Goal: Transaction & Acquisition: Download file/media

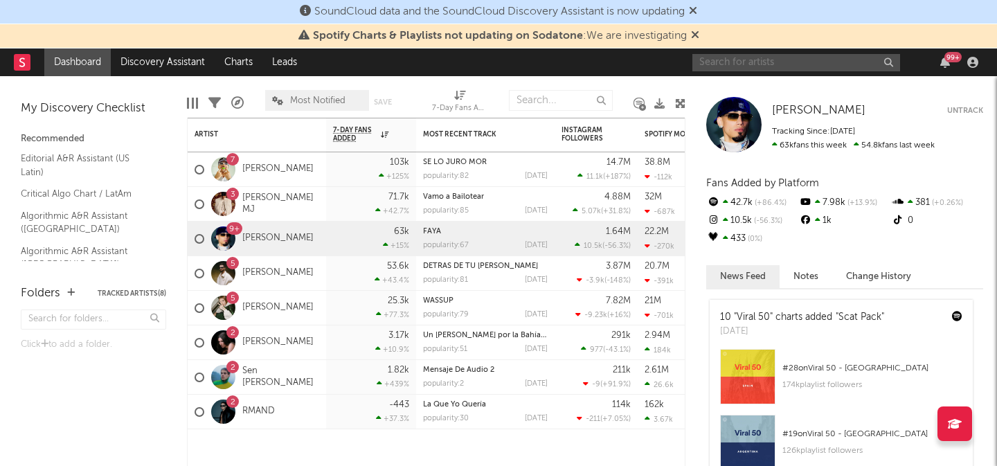
click at [740, 59] on input "text" at bounding box center [797, 62] width 208 height 17
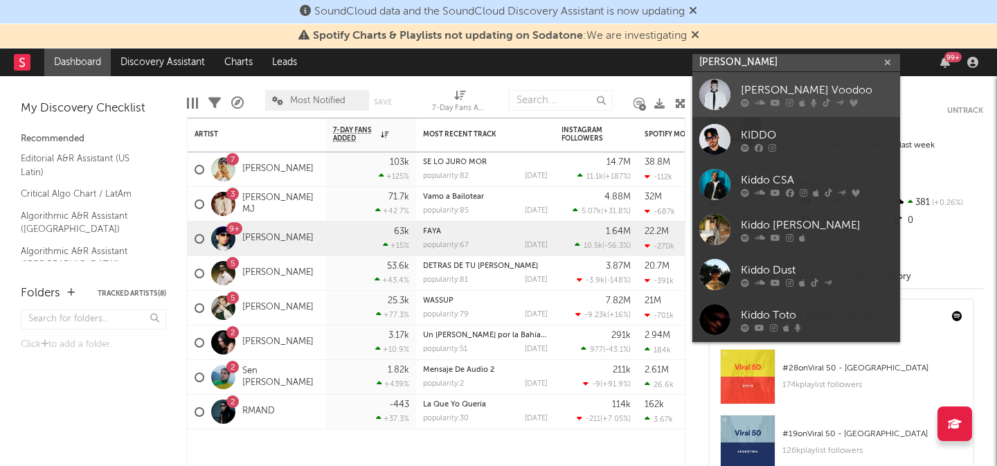
type input "[PERSON_NAME]"
click at [779, 91] on div "[PERSON_NAME] Voodoo" at bounding box center [817, 90] width 152 height 17
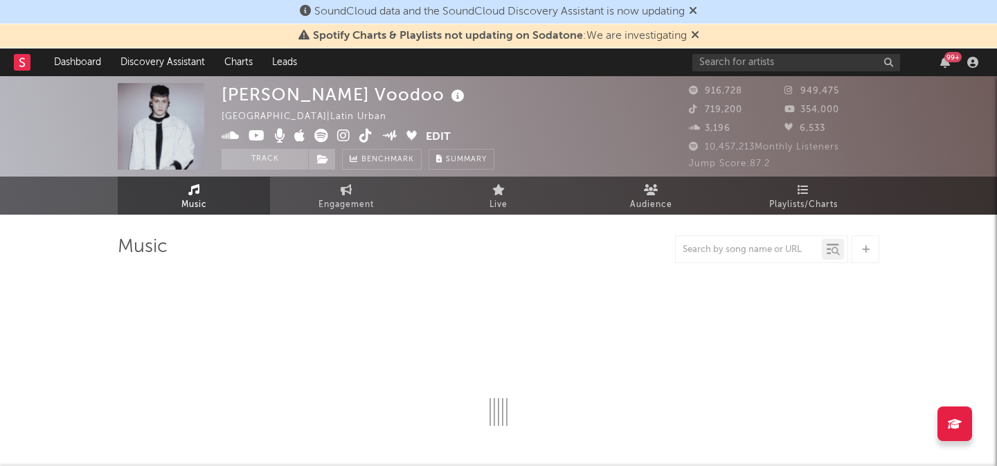
select select "6m"
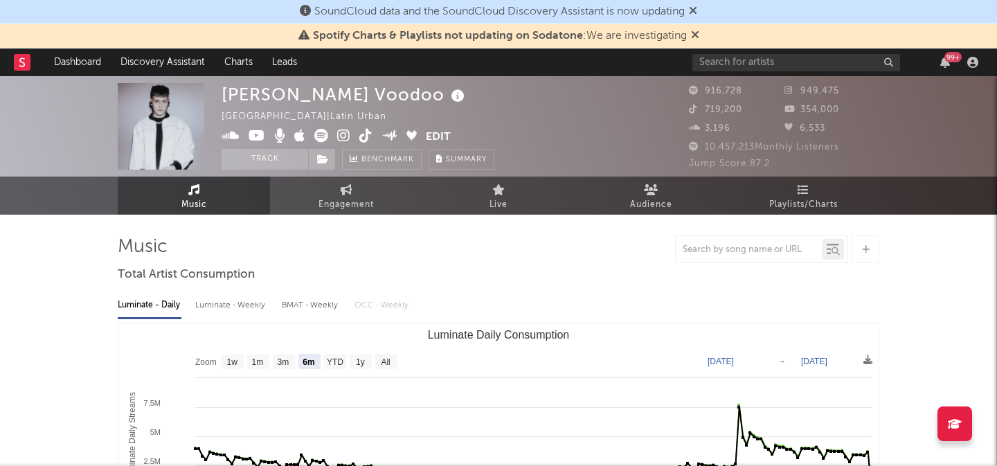
click at [688, 33] on span "Spotify Charts & Playlists not updating on Sodatone : We are investigating" at bounding box center [498, 36] width 401 height 17
drag, startPoint x: 693, startPoint y: 33, endPoint x: 694, endPoint y: 26, distance: 7.6
click at [693, 33] on icon at bounding box center [695, 34] width 8 height 11
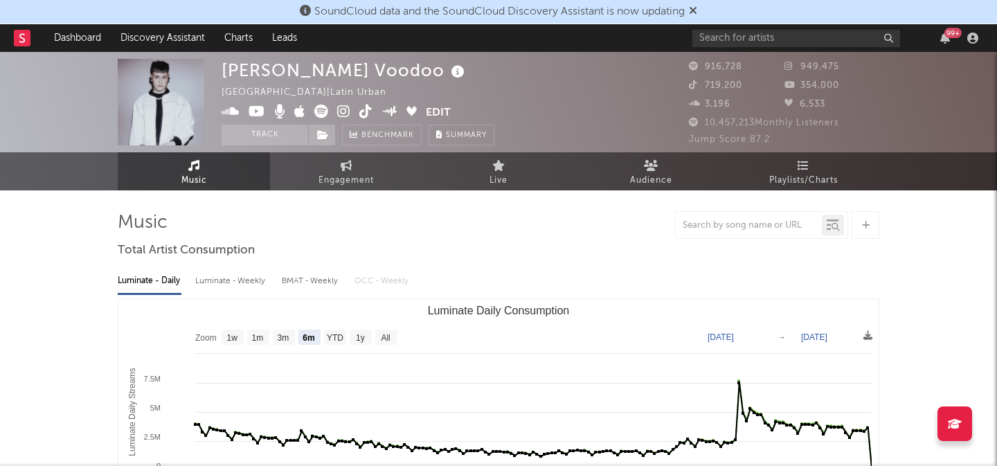
click at [697, 10] on icon at bounding box center [693, 10] width 8 height 11
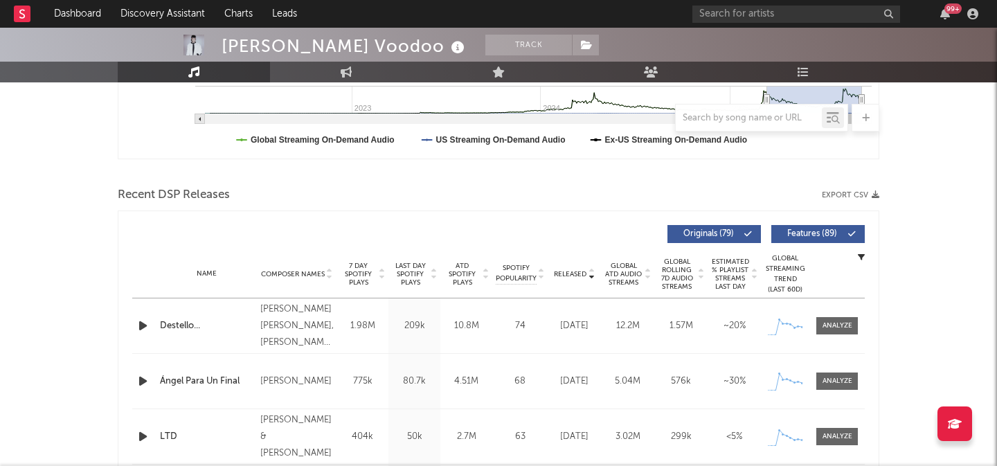
scroll to position [348, 0]
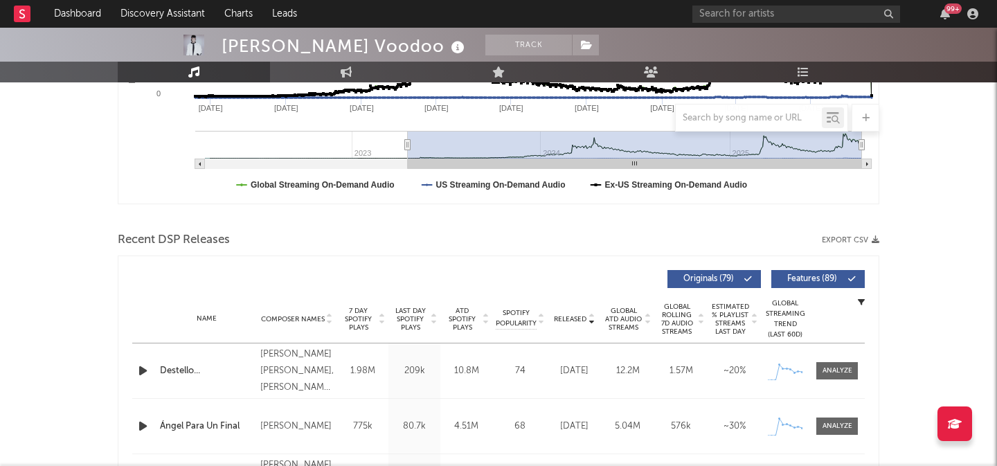
type input "[DATE]"
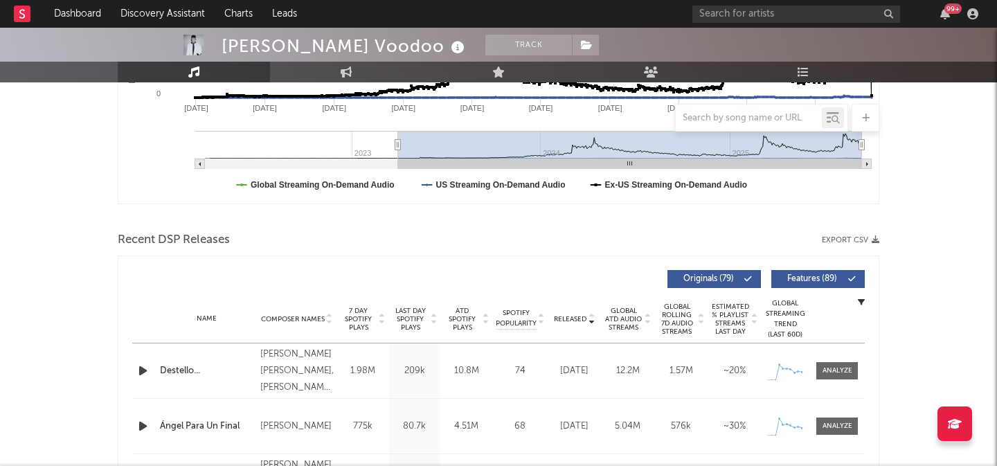
drag, startPoint x: 765, startPoint y: 147, endPoint x: 398, endPoint y: 168, distance: 367.7
click at [398, 168] on g "Luminate Daily Consumption" at bounding box center [533, 150] width 677 height 38
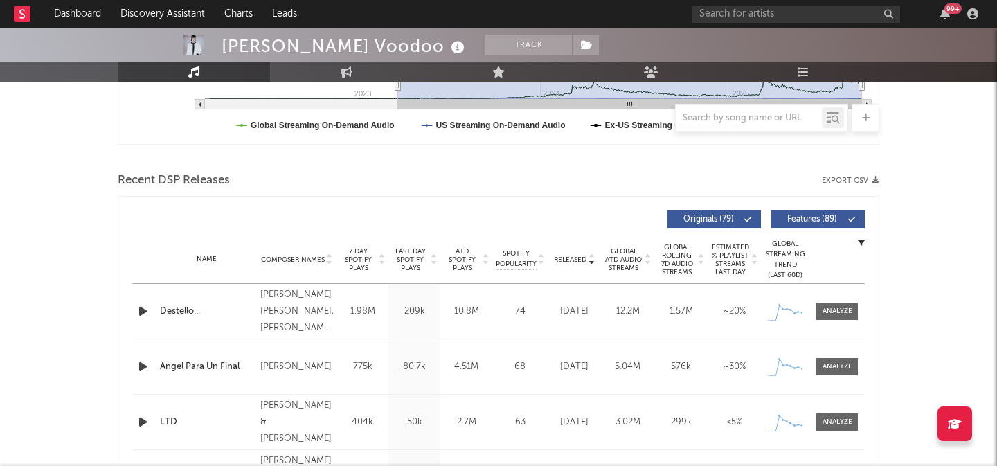
scroll to position [411, 0]
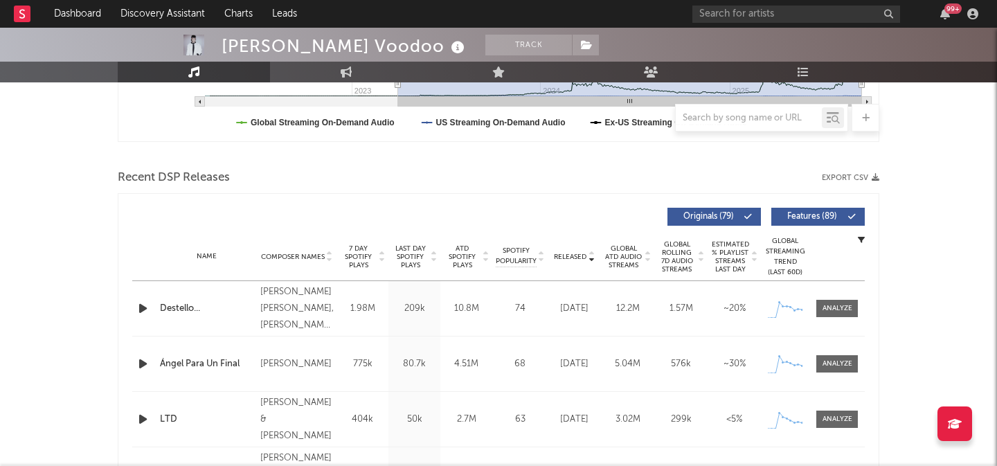
click at [877, 174] on icon "button" at bounding box center [876, 178] width 8 height 8
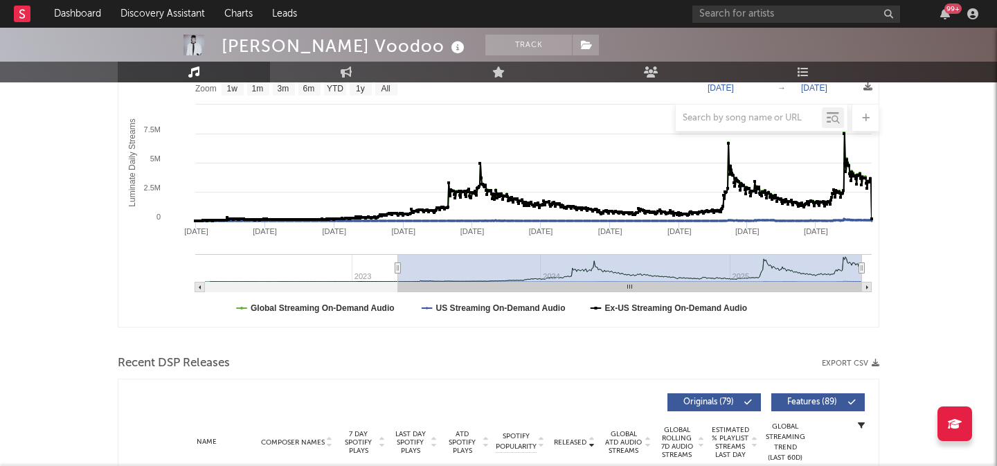
scroll to position [47, 0]
